Goal: Find specific page/section: Find specific page/section

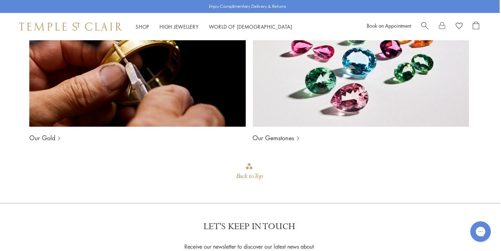
scroll to position [533, 1]
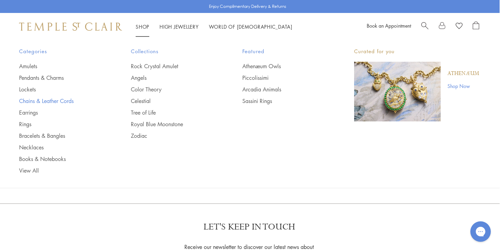
click at [49, 101] on link "Chains & Leather Cords" at bounding box center [61, 101] width 85 height 8
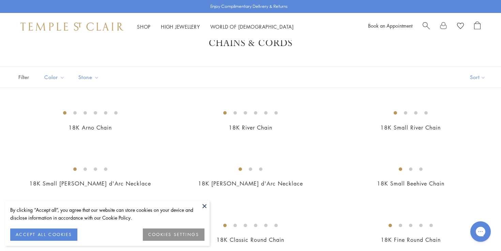
scroll to position [21, 0]
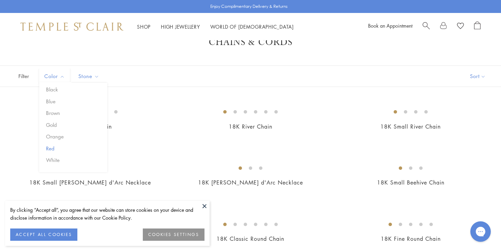
click at [53, 149] on button "Red" at bounding box center [75, 149] width 63 height 8
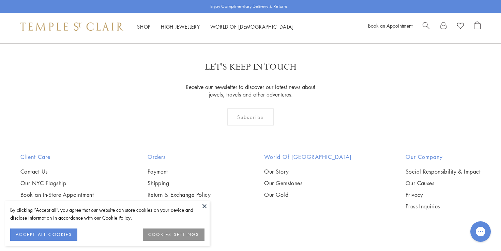
scroll to position [140, 0]
